Goal: Task Accomplishment & Management: Manage account settings

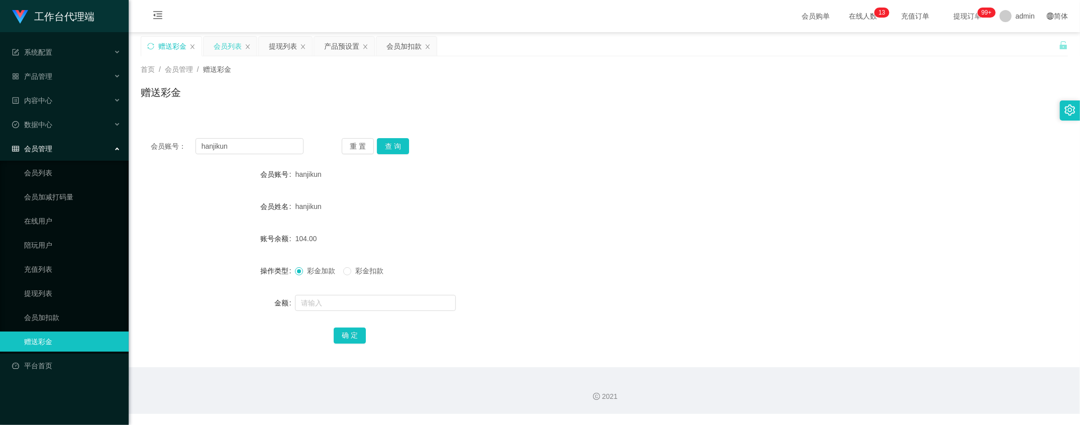
click at [233, 47] on div "会员列表" at bounding box center [228, 46] width 28 height 19
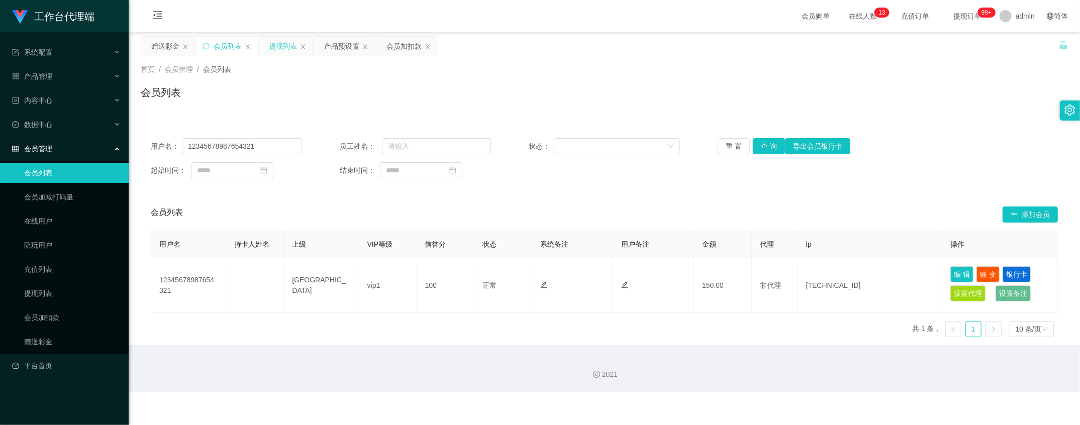
click at [280, 47] on div "提现列表" at bounding box center [283, 46] width 28 height 19
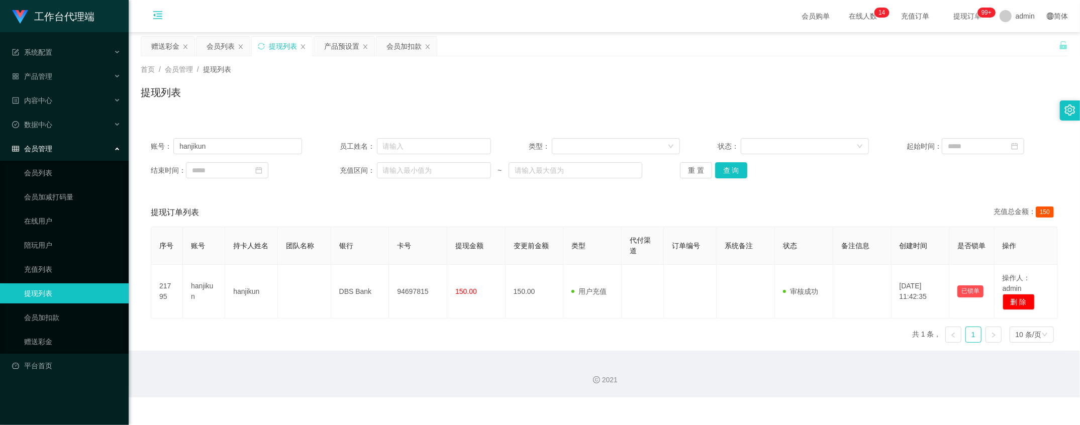
click at [158, 29] on icon "图标: menu-fold" at bounding box center [158, 17] width 34 height 32
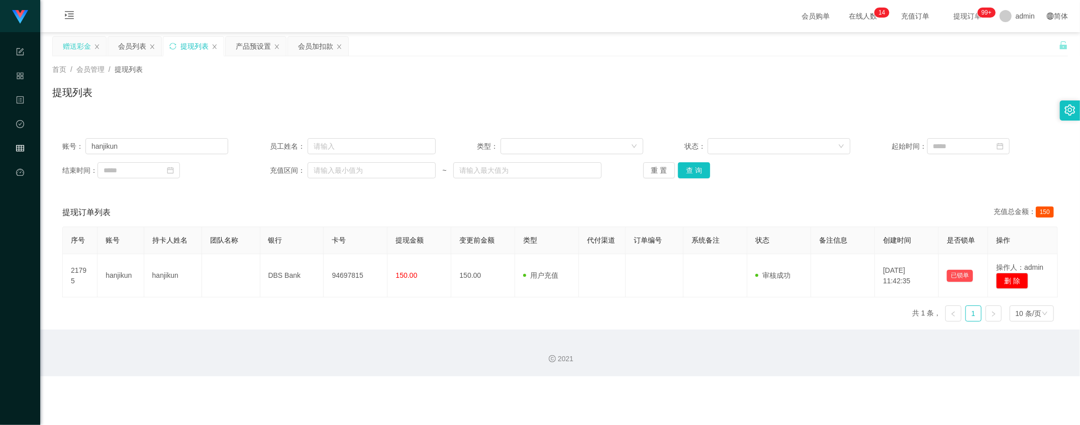
click at [74, 52] on div "赠送彩金" at bounding box center [77, 46] width 28 height 19
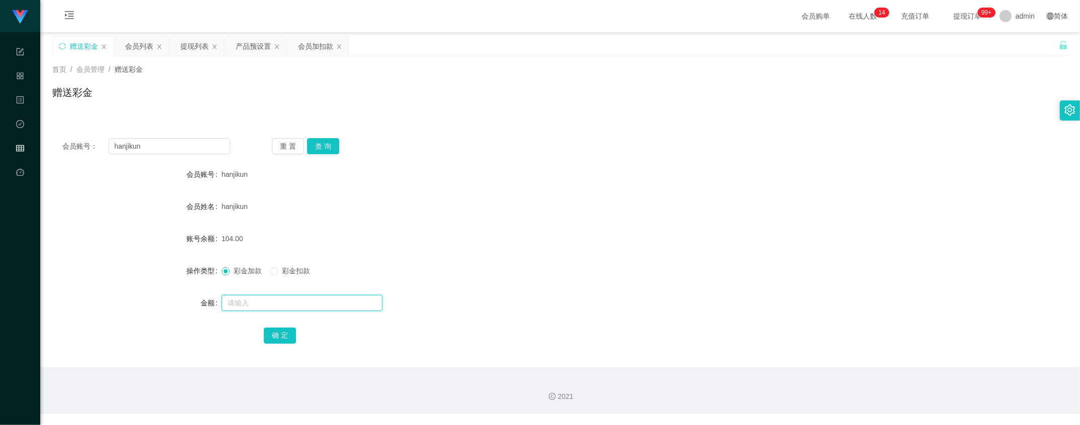
click at [266, 306] on input "text" at bounding box center [302, 303] width 161 height 16
click at [327, 142] on button "查 询" at bounding box center [323, 146] width 32 height 16
click at [330, 300] on input "text" at bounding box center [302, 303] width 161 height 16
type input "8"
click at [278, 329] on button "确 定" at bounding box center [280, 336] width 32 height 16
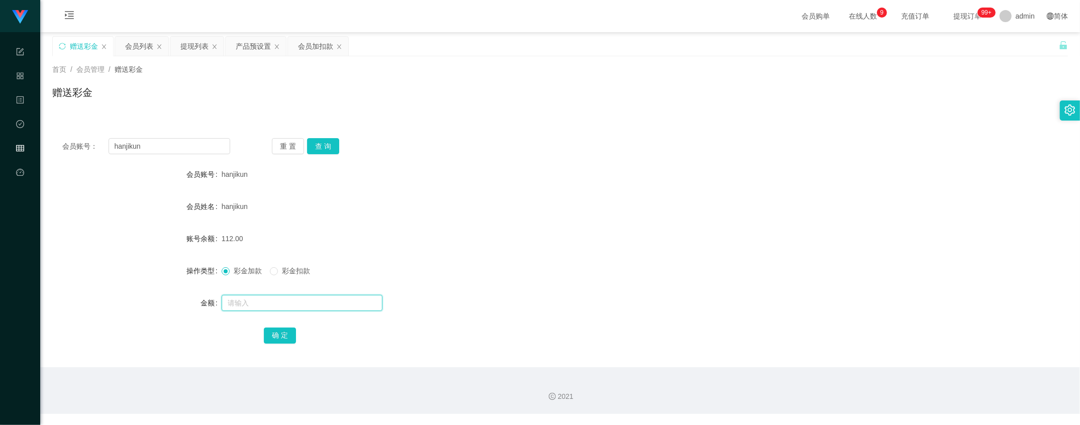
click at [258, 300] on input "text" at bounding box center [302, 303] width 161 height 16
type input "8"
click at [280, 324] on form "会员账号 hanjikun 会员姓名 hanjikun 账号余额 112.00 操作类型 彩金加款 彩金扣款 金额 8 确 定" at bounding box center [559, 254] width 1015 height 181
click at [269, 334] on button "确 定" at bounding box center [280, 336] width 32 height 16
click at [273, 334] on button "确 定" at bounding box center [280, 336] width 32 height 16
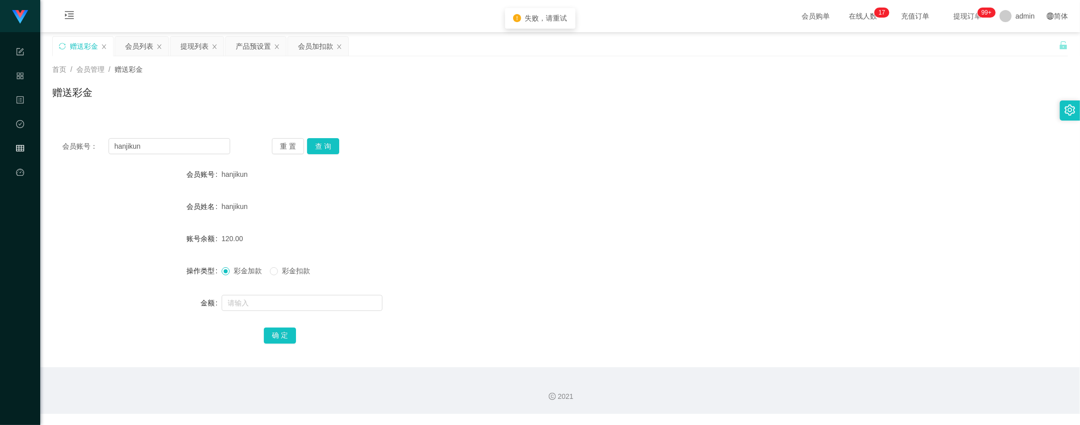
drag, startPoint x: 194, startPoint y: 49, endPoint x: 193, endPoint y: 62, distance: 13.6
click at [193, 49] on div "提现列表" at bounding box center [194, 46] width 28 height 19
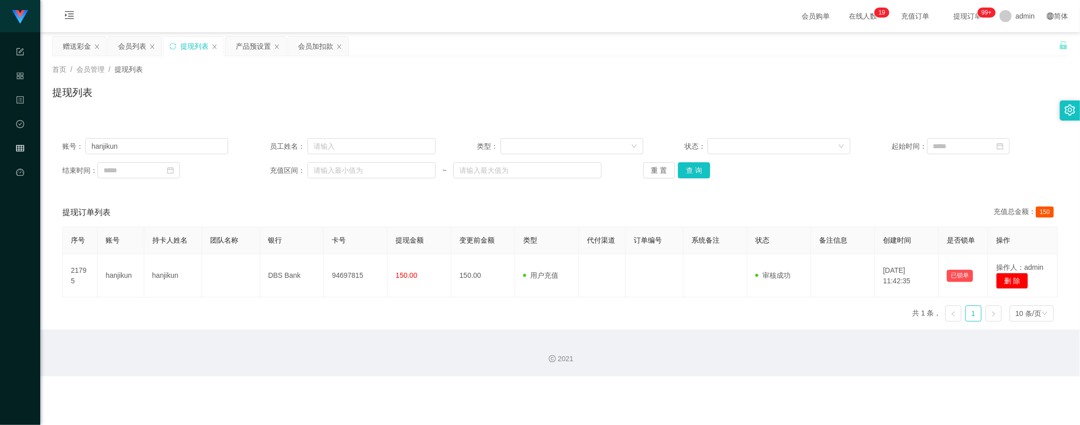
drag, startPoint x: 67, startPoint y: 47, endPoint x: 121, endPoint y: 18, distance: 60.9
click at [69, 45] on div "赠送彩金" at bounding box center [77, 46] width 28 height 19
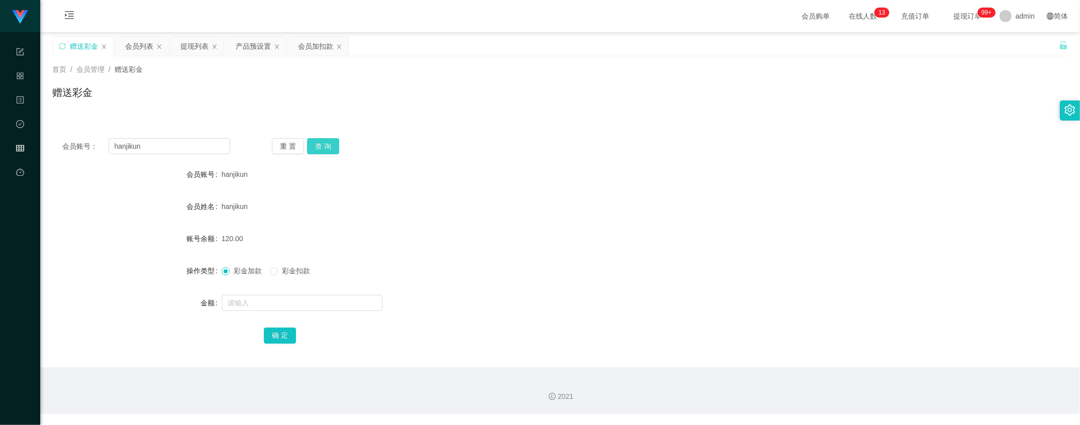
click at [310, 150] on button "查 询" at bounding box center [323, 146] width 32 height 16
click at [153, 59] on div "首页 / 会员管理 / 赠送彩金 / 赠送彩金" at bounding box center [559, 86] width 1039 height 60
click at [152, 48] on div "会员列表" at bounding box center [139, 46] width 28 height 19
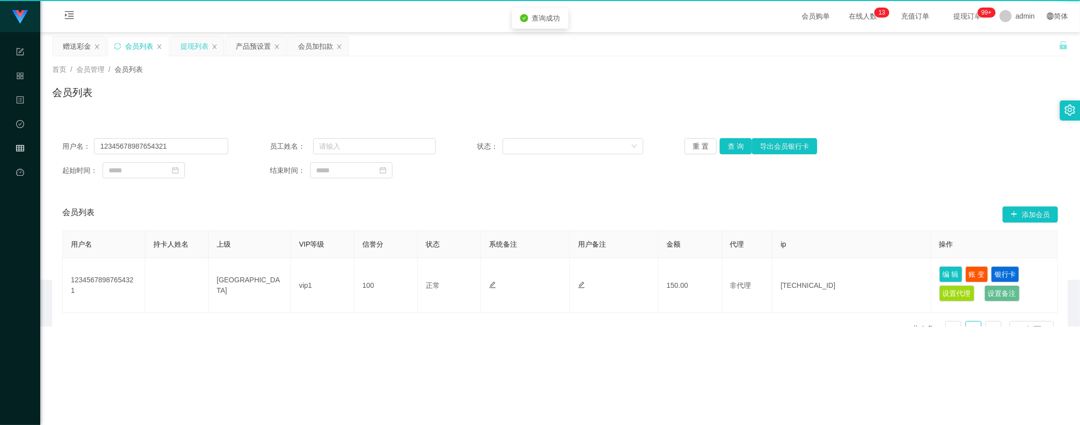
click at [198, 43] on div "提现列表" at bounding box center [194, 46] width 28 height 19
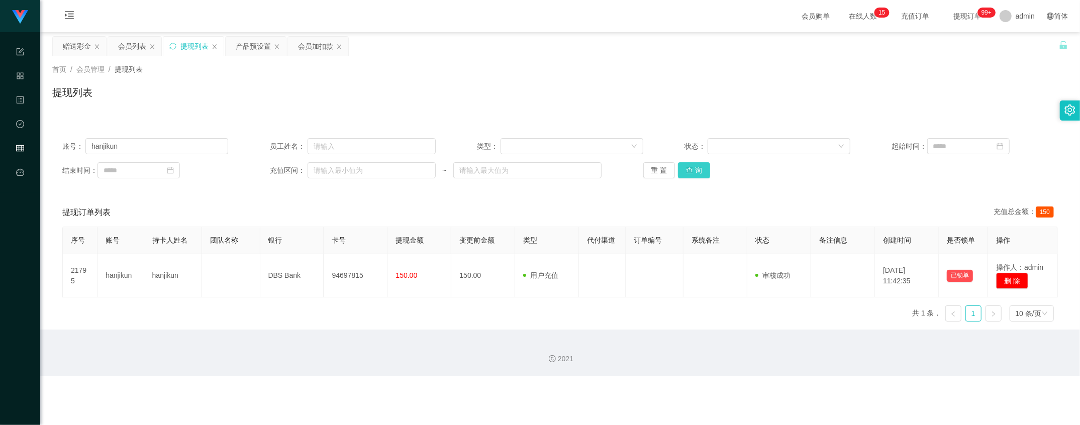
click at [693, 171] on button "查 询" at bounding box center [694, 170] width 32 height 16
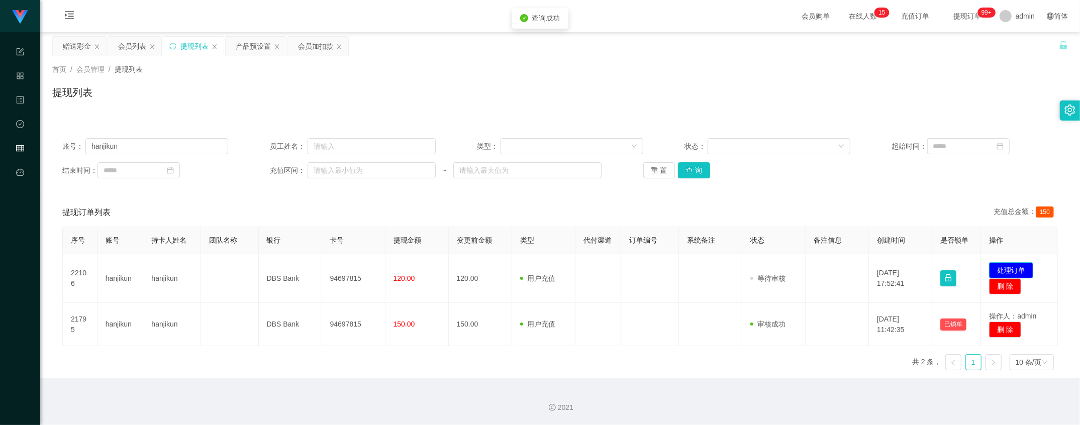
drag, startPoint x: 1016, startPoint y: 270, endPoint x: 941, endPoint y: 279, distance: 76.0
click at [1015, 270] on button "处理订单" at bounding box center [1011, 270] width 44 height 16
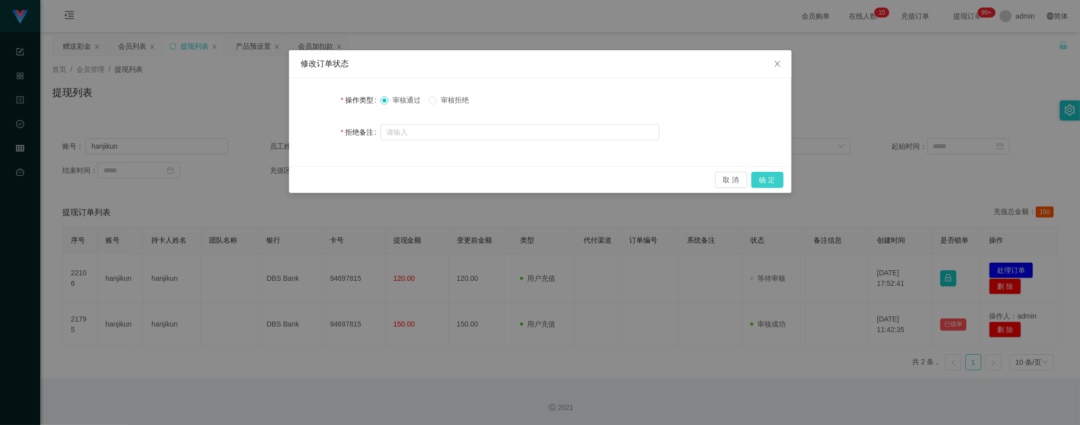
click at [777, 177] on button "确 定" at bounding box center [767, 180] width 32 height 16
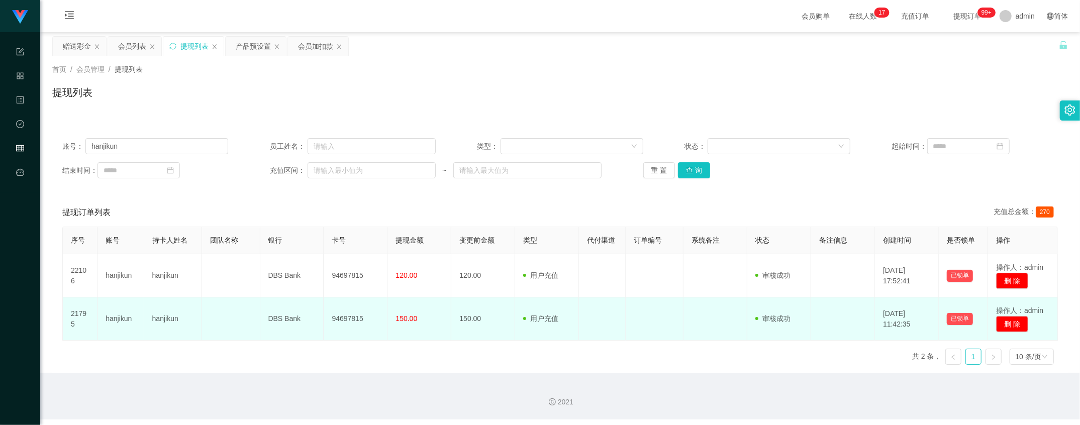
drag, startPoint x: 461, startPoint y: 308, endPoint x: 389, endPoint y: 300, distance: 72.4
drag, startPoint x: 148, startPoint y: 318, endPoint x: 312, endPoint y: 270, distance: 171.6
click at [412, 323] on tr "21795 hanjikun hanjikun DBS Bank 94697815 150.00 150.00 用户充值 人工扣款 审核驳回 审核成功 等待审…" at bounding box center [560, 318] width 995 height 43
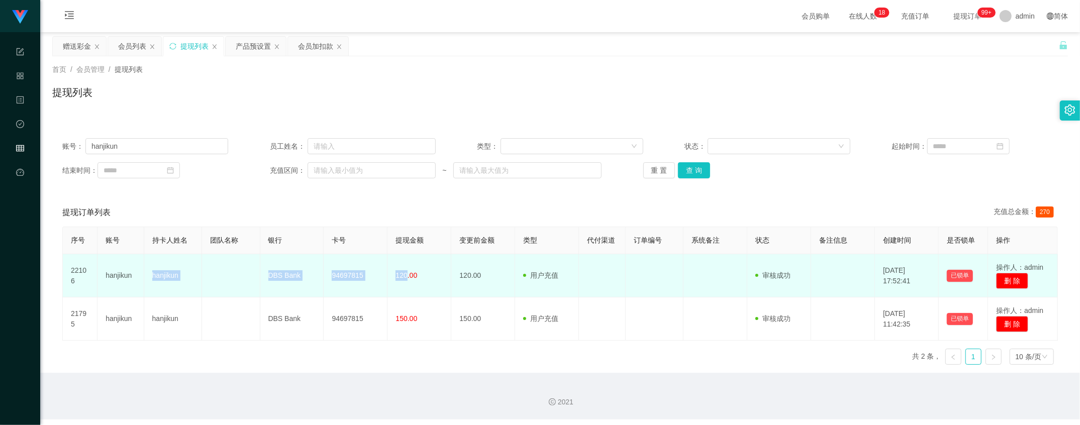
drag, startPoint x: 147, startPoint y: 281, endPoint x: 403, endPoint y: 284, distance: 256.2
click at [403, 284] on tr "22106 hanjikun hanjikun DBS Bank 94697815 120.00 120.00 用户充值 人工扣款 审核驳回 审核成功 等待审…" at bounding box center [560, 275] width 995 height 43
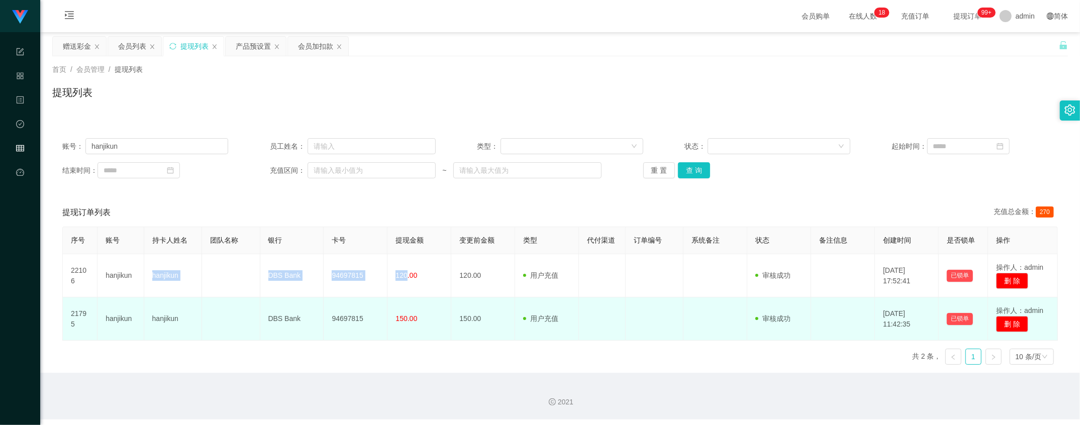
copy tr "hanjikun DBS Bank 94697815 120"
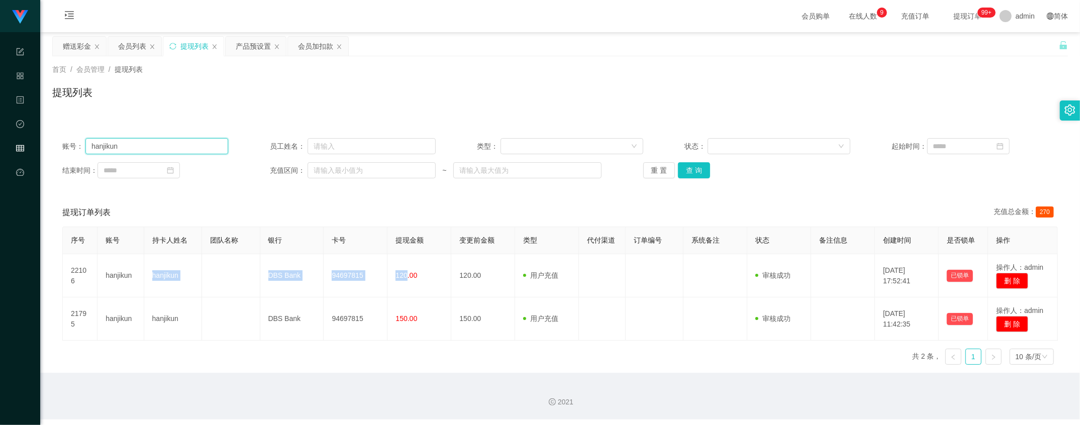
click at [151, 151] on input "hanjikun" at bounding box center [156, 146] width 143 height 16
click at [68, 39] on div "赠送彩金" at bounding box center [77, 46] width 28 height 19
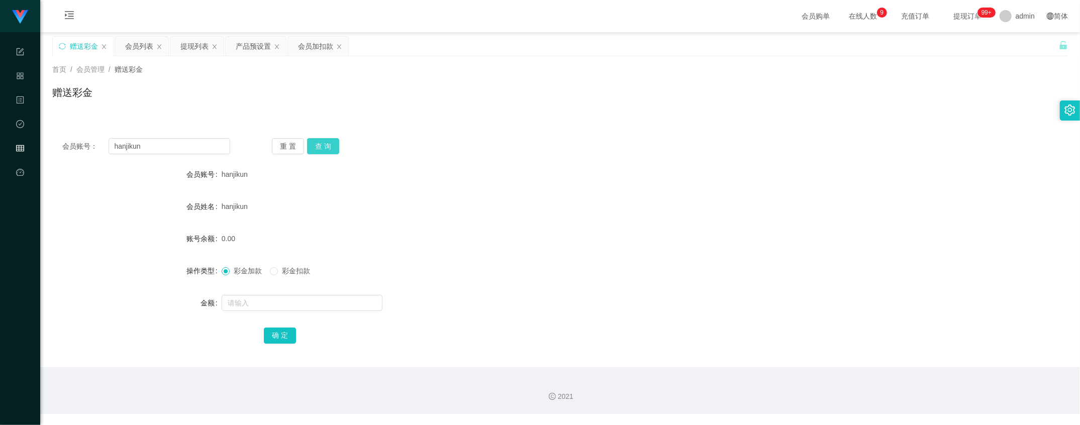
click at [312, 145] on button "查 询" at bounding box center [323, 146] width 32 height 16
click at [284, 304] on input "text" at bounding box center [302, 303] width 161 height 16
type input "8"
drag, startPoint x: 277, startPoint y: 336, endPoint x: 325, endPoint y: 328, distance: 48.0
click at [277, 336] on button "确 定" at bounding box center [280, 336] width 32 height 16
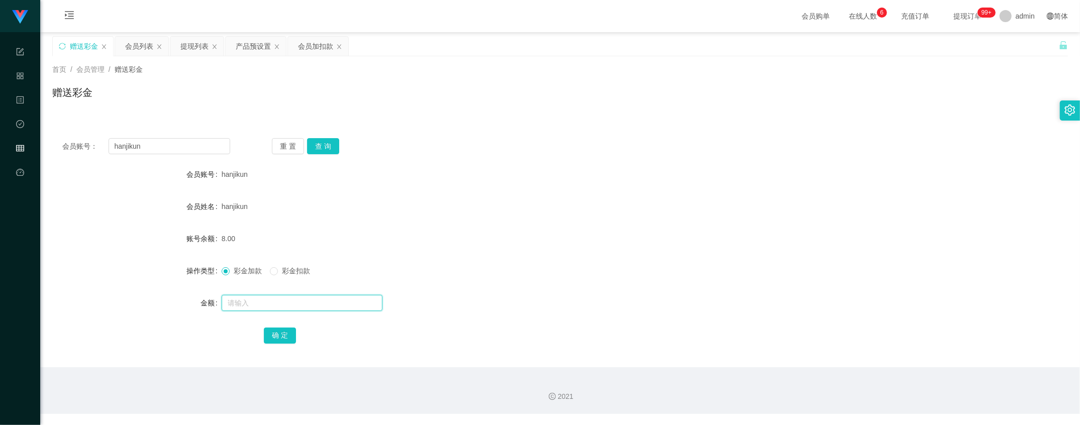
click at [240, 300] on input "text" at bounding box center [302, 303] width 161 height 16
type input "8"
click at [261, 340] on div "确 定" at bounding box center [559, 335] width 1015 height 20
click at [281, 328] on button "确 定" at bounding box center [280, 336] width 32 height 16
